Goal: Task Accomplishment & Management: Use online tool/utility

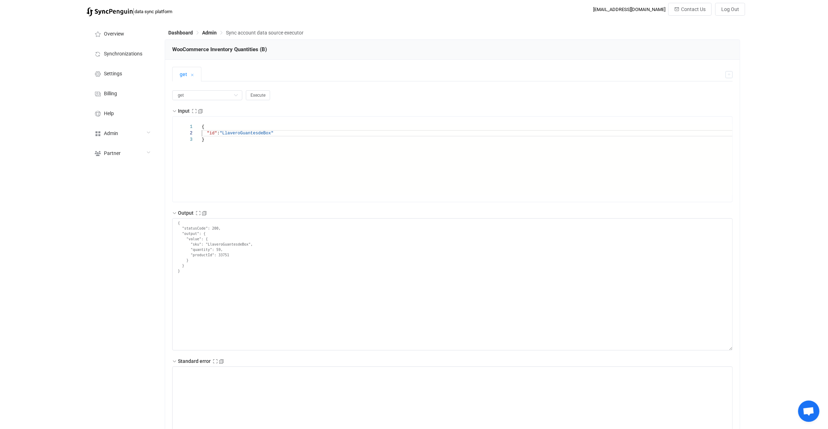
scroll to position [9, 6]
click at [241, 130] on div "{ "id" : "LlaveroGuantesdeBox" }" at bounding box center [478, 166] width 552 height 84
click at [241, 130] on div ""id" : "LlaveroGuantesdeBox"" at bounding box center [478, 133] width 552 height 6
click at [245, 133] on span ""LlaveroGuantesdeBox"" at bounding box center [246, 133] width 54 height 5
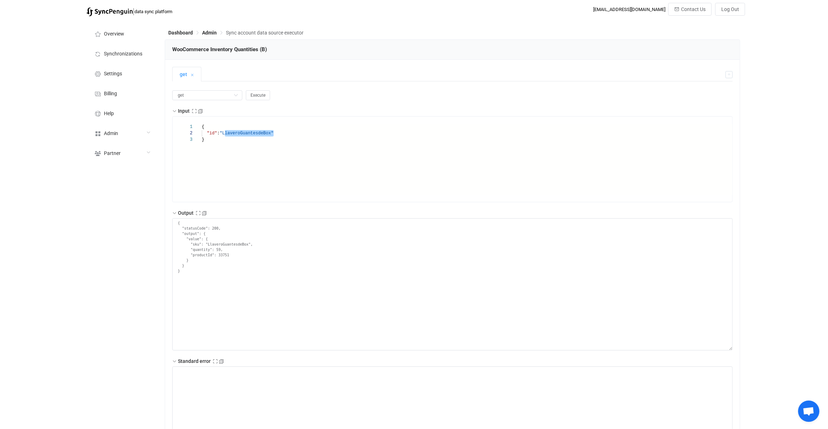
paste textarea "GorraLeyendas"
type textarea "{ "id": "GorraLeyendas" }"
click at [253, 98] on button "Execute" at bounding box center [258, 95] width 24 height 10
type textarea "{ "statusCode": 200, "output": { "value": { "sku": "GorraLeyendas", "quantity":…"
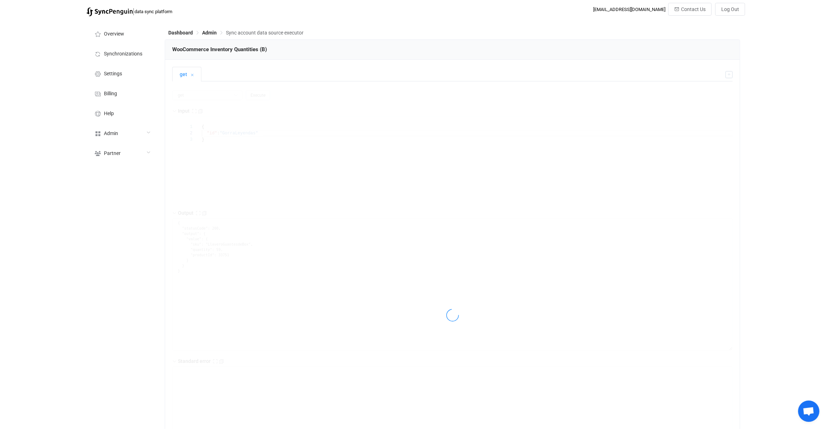
type textarea "Output saved to the file"
click at [238, 132] on span ""Cap Legends"" at bounding box center [235, 133] width 33 height 5
drag, startPoint x: 238, startPoint y: 132, endPoint x: 230, endPoint y: 131, distance: 8.5
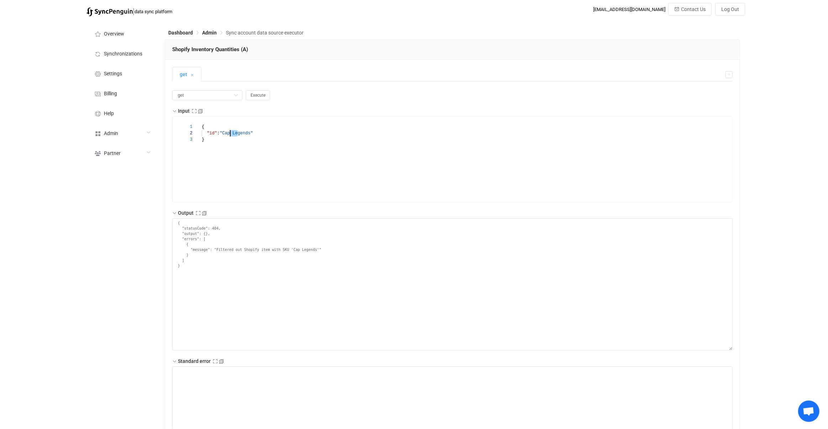
click at [230, 131] on div at bounding box center [230, 133] width 1 height 6
drag, startPoint x: 230, startPoint y: 131, endPoint x: 239, endPoint y: 132, distance: 9.6
paste textarea "GorraLeyenda"
type textarea "{ "id": "GorraLeyendas" }"
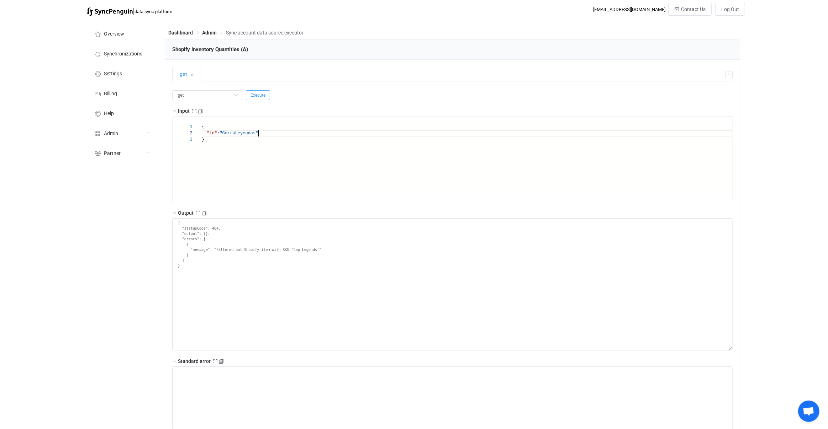
click at [258, 99] on button "Execute" at bounding box center [258, 95] width 24 height 10
type textarea "{ "statusCode": 200, "output": { "value": { "sku": "GorraLeyendas", "barcode": …"
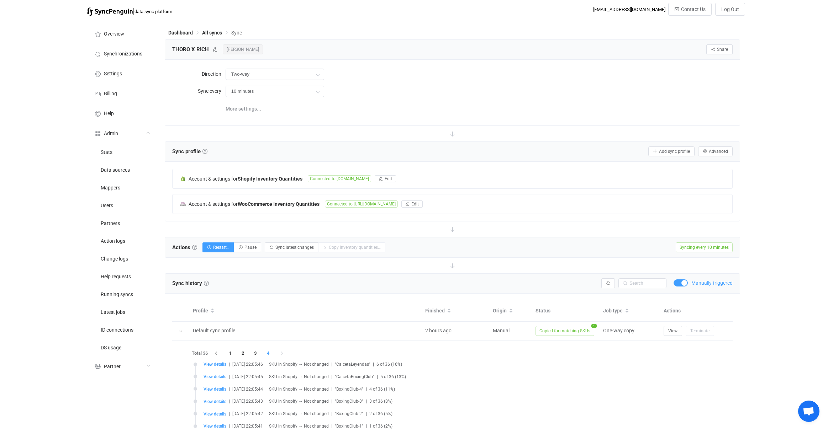
scroll to position [105, 0]
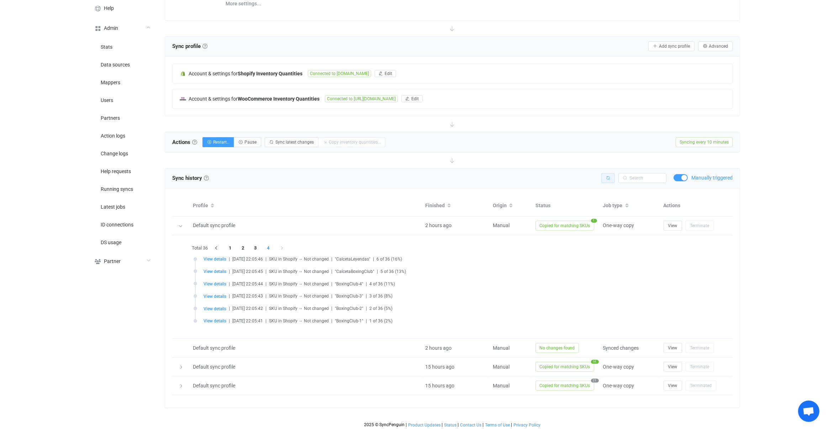
click at [610, 179] on button "button" at bounding box center [608, 178] width 14 height 10
click at [180, 227] on div at bounding box center [180, 226] width 7 height 10
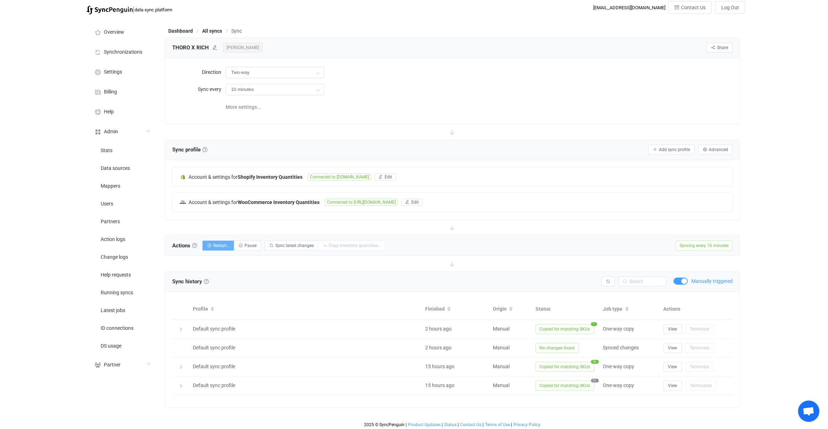
scroll to position [0, 0]
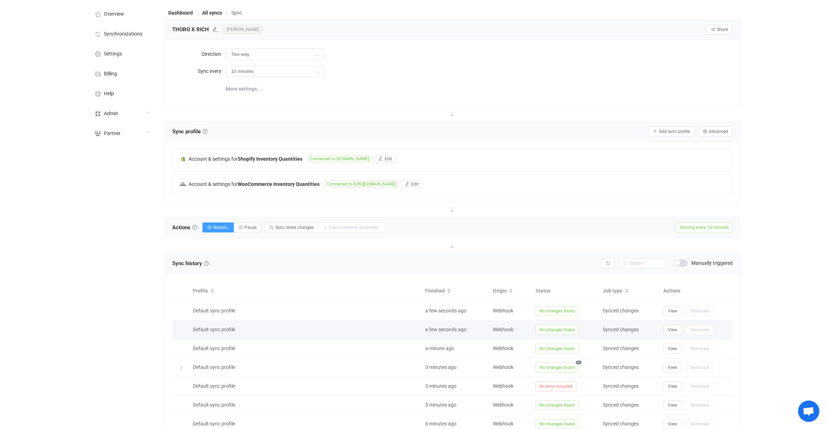
scroll to position [67, 0]
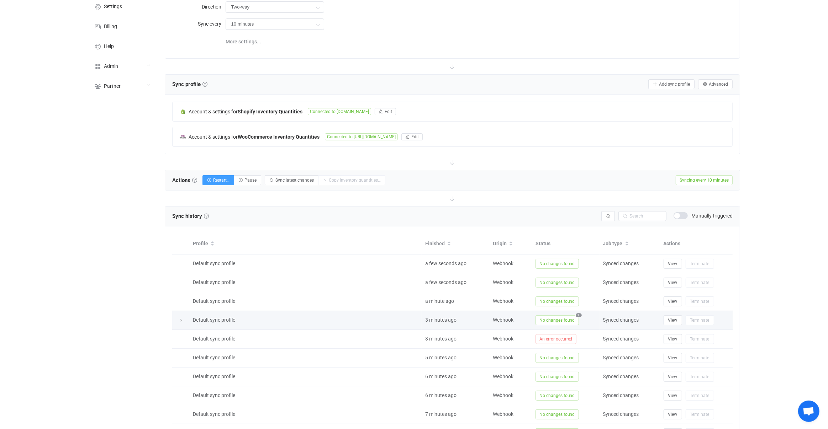
click at [552, 312] on td "No changes found 1" at bounding box center [566, 320] width 68 height 19
click at [551, 316] on span "No changes found" at bounding box center [556, 321] width 43 height 10
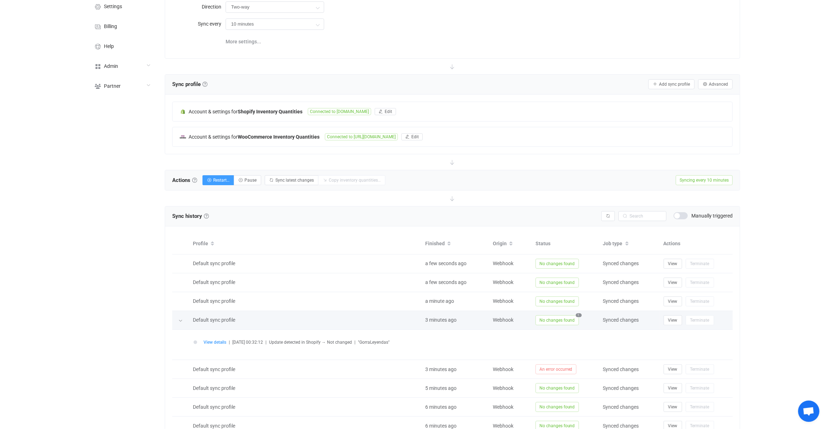
click at [550, 317] on span "No changes found" at bounding box center [556, 321] width 43 height 10
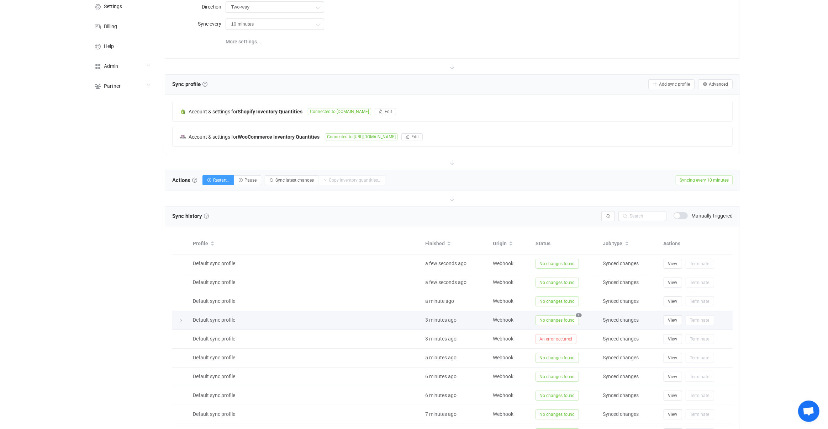
click at [557, 316] on span "No changes found" at bounding box center [556, 321] width 43 height 10
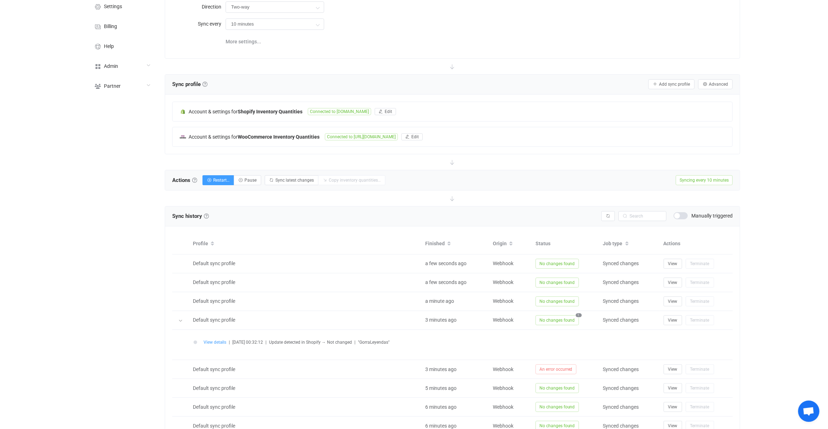
click at [221, 340] on span "View details" at bounding box center [214, 342] width 23 height 5
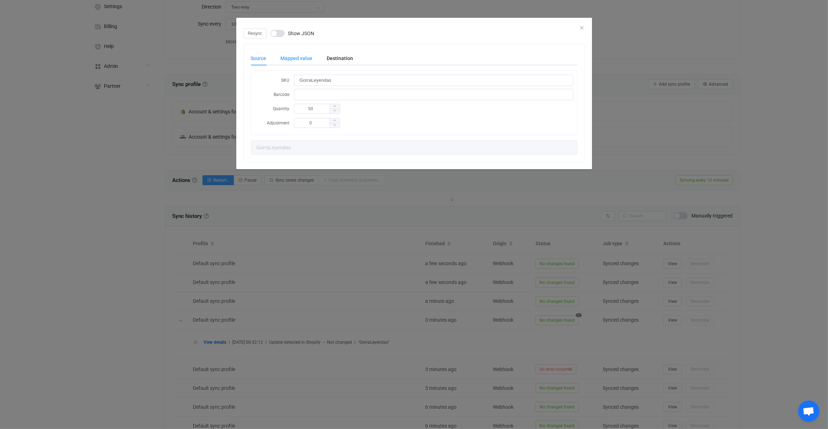
click at [298, 56] on div "Mapped value" at bounding box center [297, 58] width 46 height 14
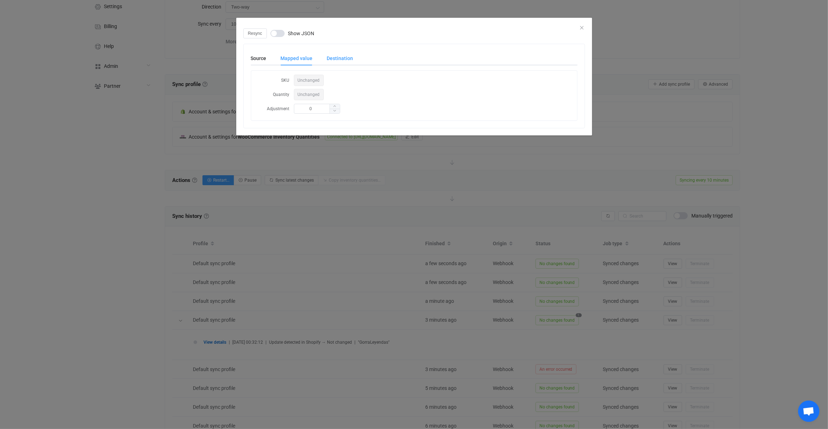
click at [336, 60] on div "Destination" at bounding box center [336, 58] width 33 height 14
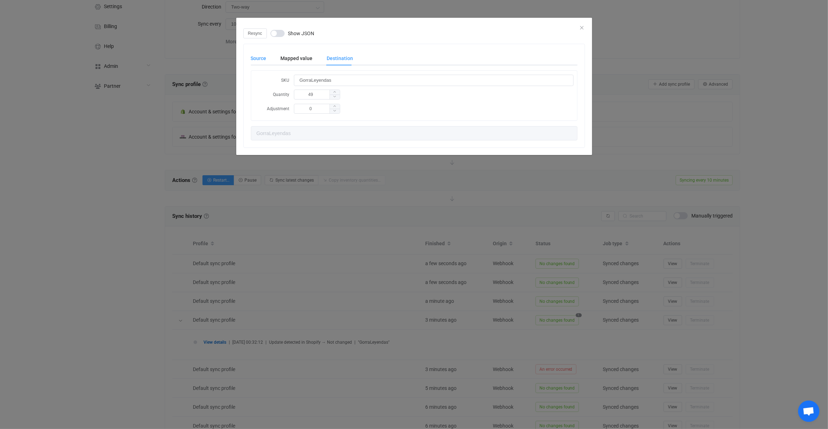
click at [253, 63] on div "Source" at bounding box center [262, 58] width 23 height 14
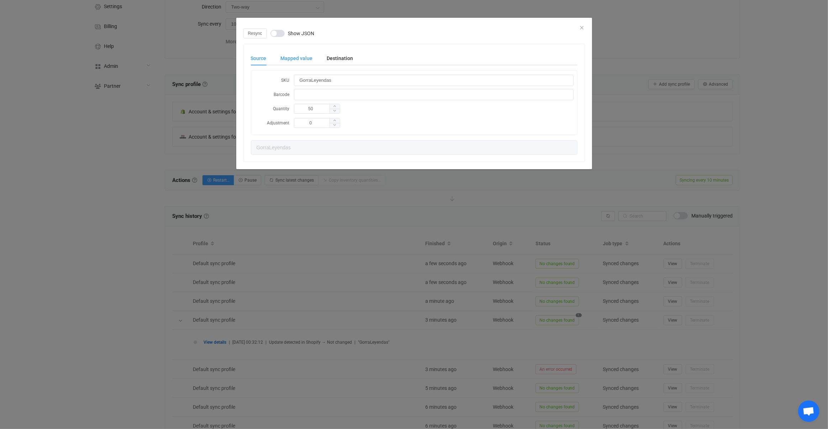
click at [290, 59] on div "Mapped value" at bounding box center [297, 58] width 46 height 14
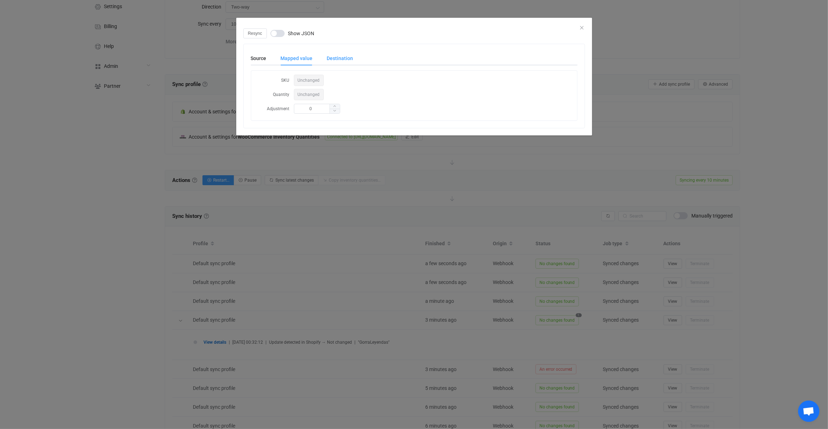
click at [335, 62] on div "Destination" at bounding box center [336, 58] width 33 height 14
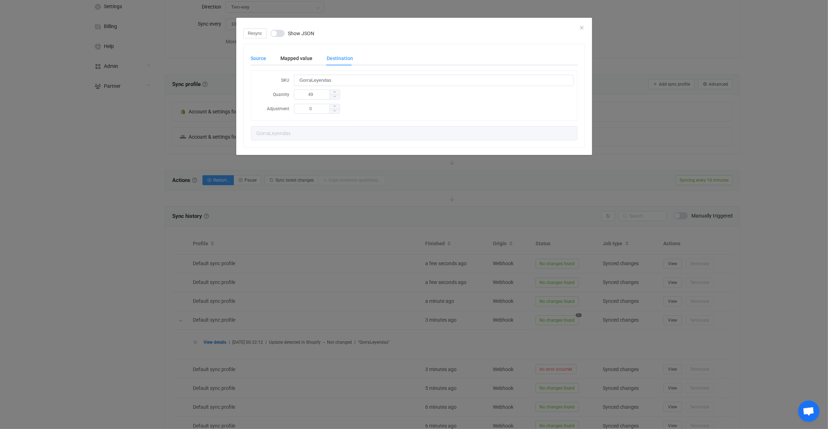
click at [267, 64] on div "Source" at bounding box center [262, 58] width 23 height 14
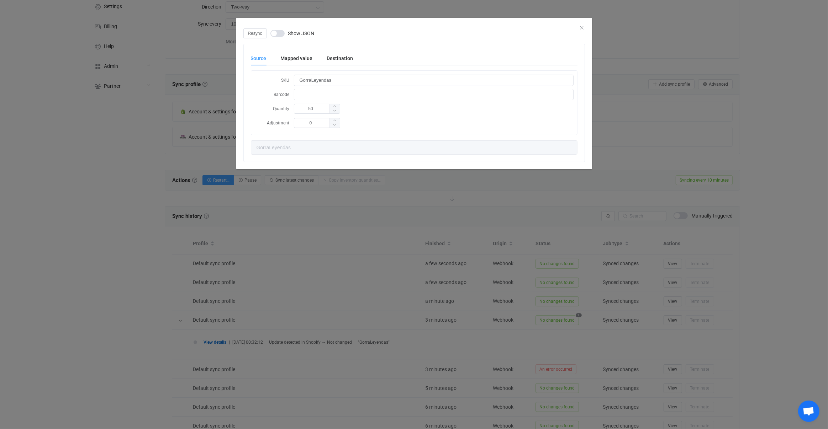
click at [367, 239] on div "Resync Show JSON Source Mapped value Destination SKU GorraLeyendas Barcode Quan…" at bounding box center [414, 214] width 828 height 429
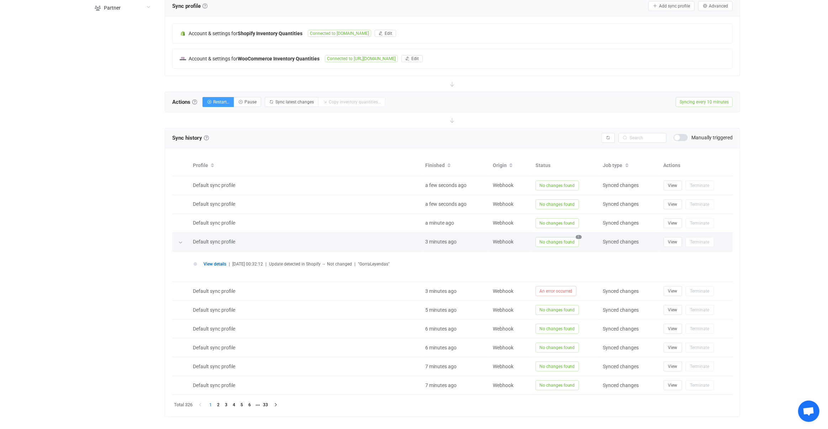
scroll to position [154, 0]
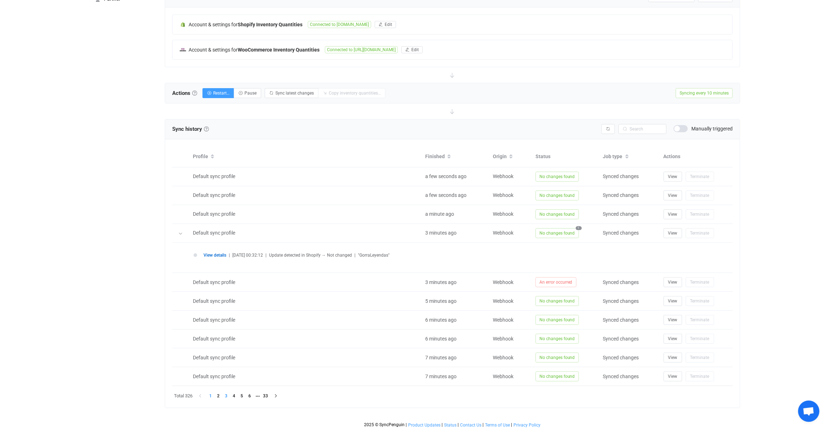
click at [223, 394] on li "3" at bounding box center [226, 396] width 8 height 8
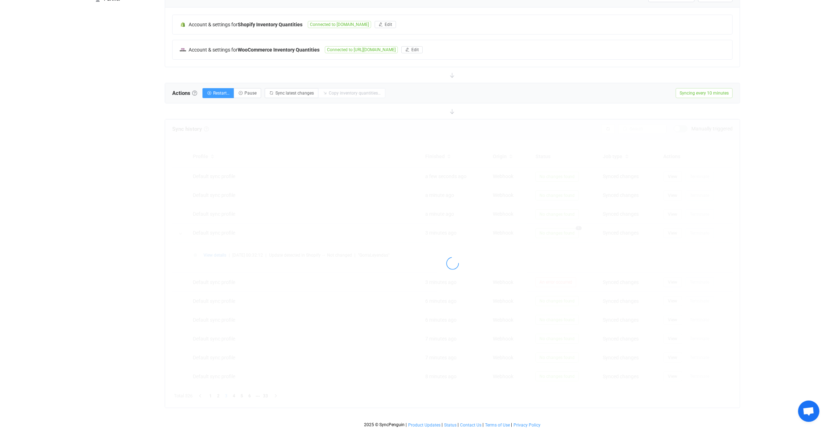
scroll to position [124, 0]
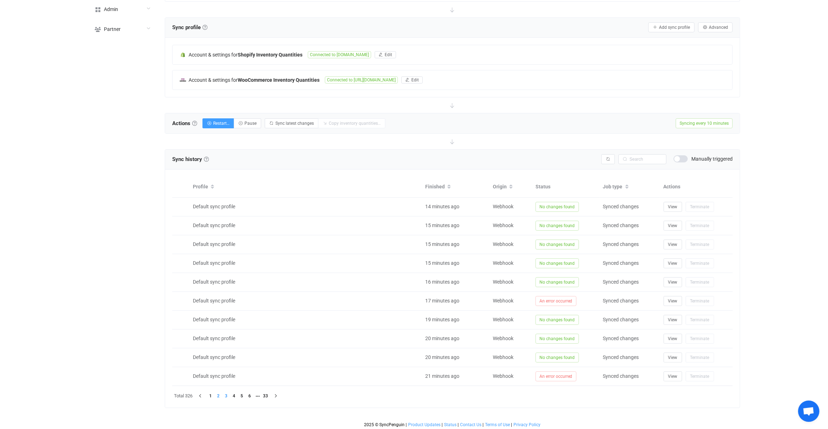
click at [217, 394] on li "2" at bounding box center [218, 396] width 8 height 8
click at [213, 395] on li "1" at bounding box center [211, 396] width 8 height 8
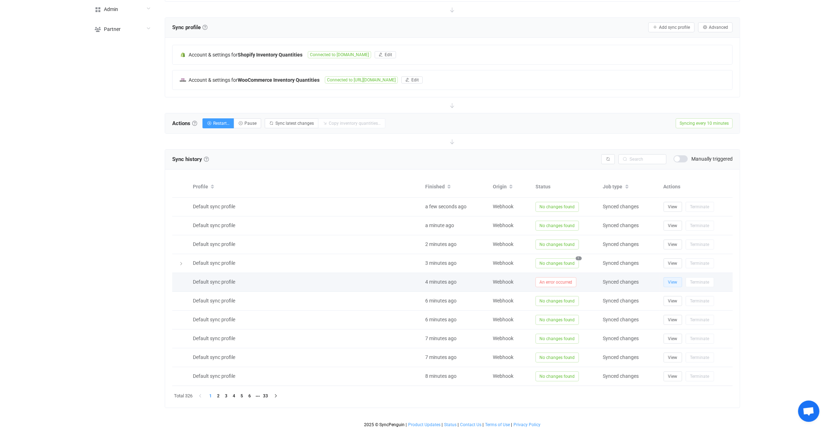
click at [673, 280] on span "View" at bounding box center [672, 282] width 9 height 5
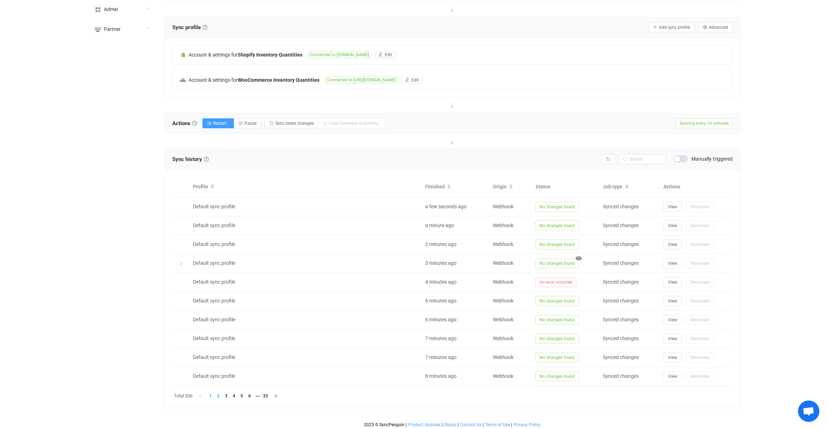
click at [221, 392] on li "2" at bounding box center [218, 396] width 8 height 8
click at [214, 393] on li "1" at bounding box center [211, 396] width 8 height 8
click at [224, 395] on li "3" at bounding box center [226, 396] width 8 height 8
click at [237, 394] on li "4" at bounding box center [234, 396] width 8 height 8
click at [247, 394] on li "6" at bounding box center [250, 396] width 8 height 8
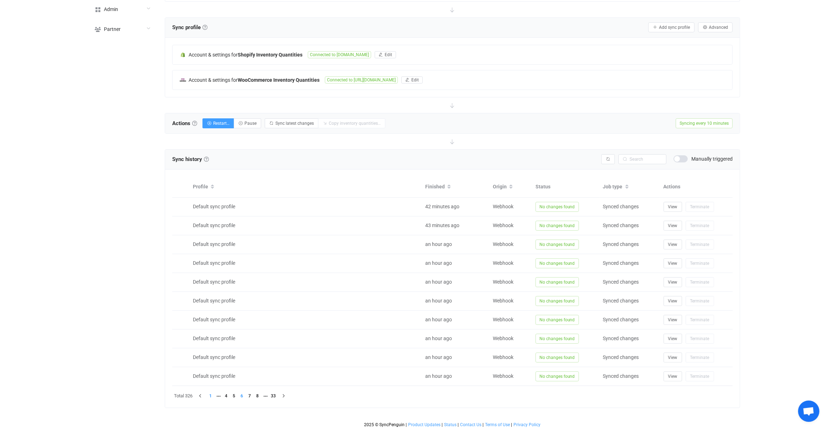
click at [213, 393] on li "1" at bounding box center [211, 396] width 8 height 8
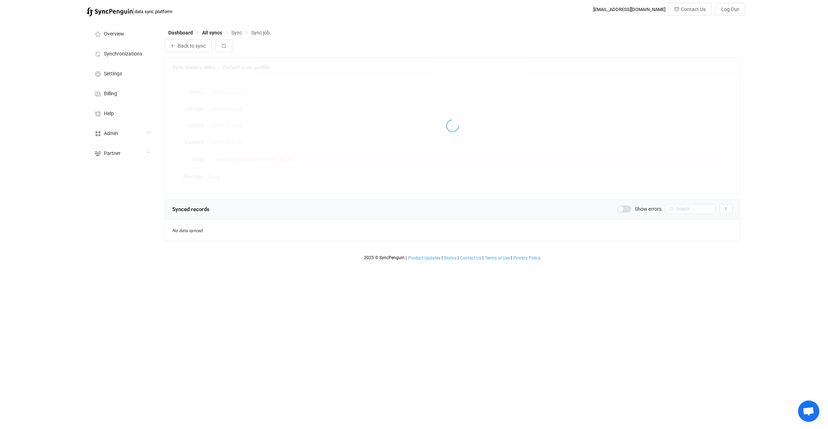
click at [235, 200] on div "Synced records Show errors Export records to CSV" at bounding box center [452, 210] width 575 height 20
click at [221, 179] on div at bounding box center [452, 126] width 575 height 136
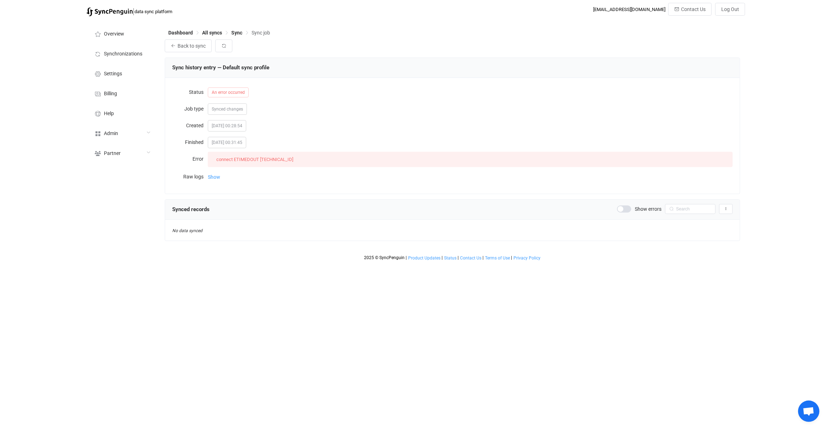
click at [217, 178] on span "Show" at bounding box center [214, 177] width 12 height 14
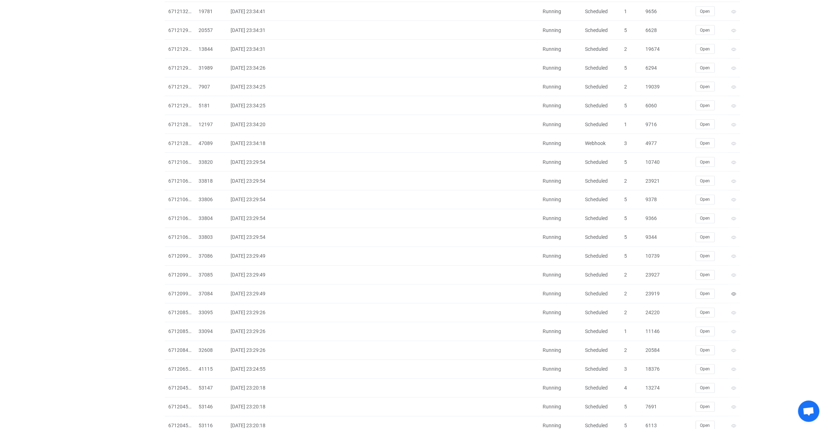
scroll to position [1490, 0]
